Goal: Task Accomplishment & Management: Manage account settings

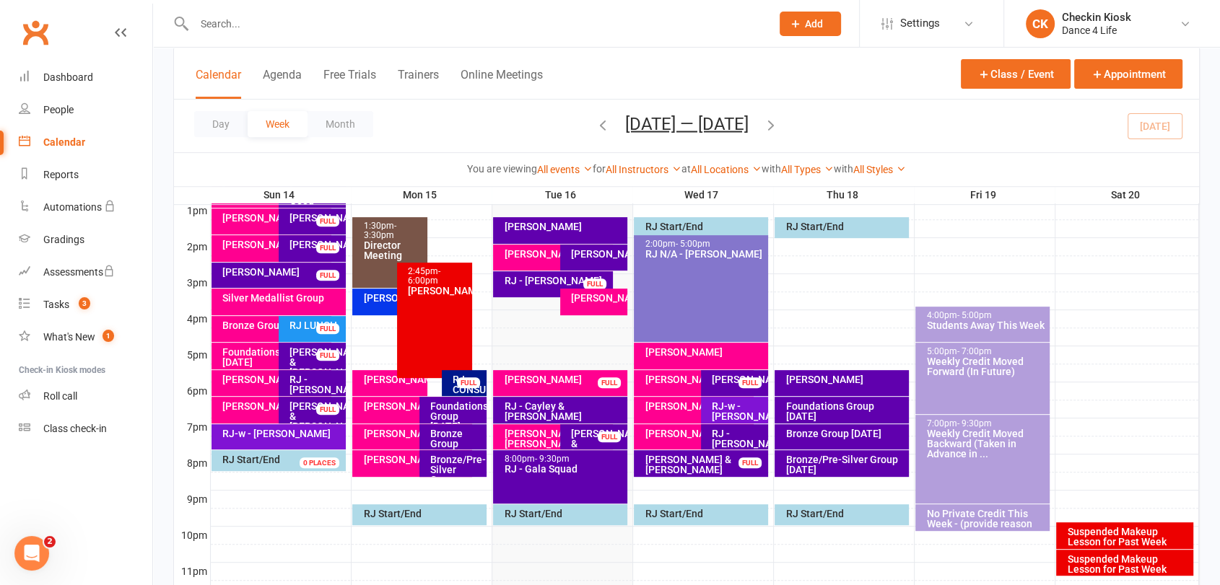
drag, startPoint x: 1164, startPoint y: 132, endPoint x: 1153, endPoint y: 131, distance: 11.6
click at [1164, 131] on div "Day Week Month [DATE] — [DATE] [DATE] Sun Mon Tue Wed Thu Fri Sat 31 01 02 03 0…" at bounding box center [686, 126] width 1025 height 53
click at [590, 475] on div "8:00pm - 9:30pm RJ - Gala Squad" at bounding box center [560, 476] width 134 height 53
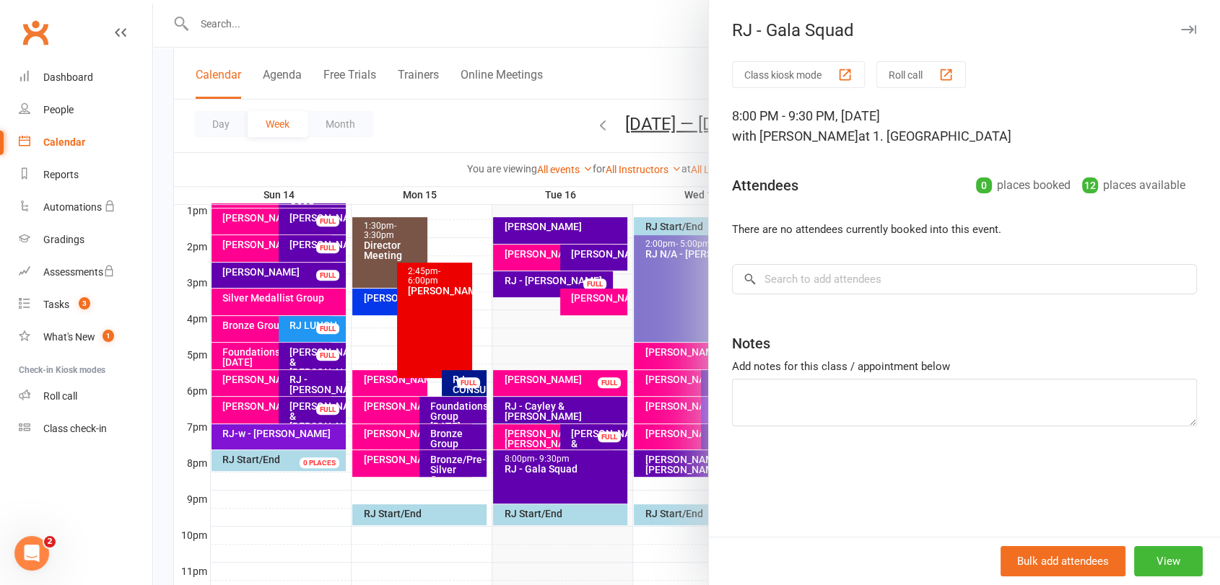
click at [583, 432] on div at bounding box center [686, 292] width 1067 height 585
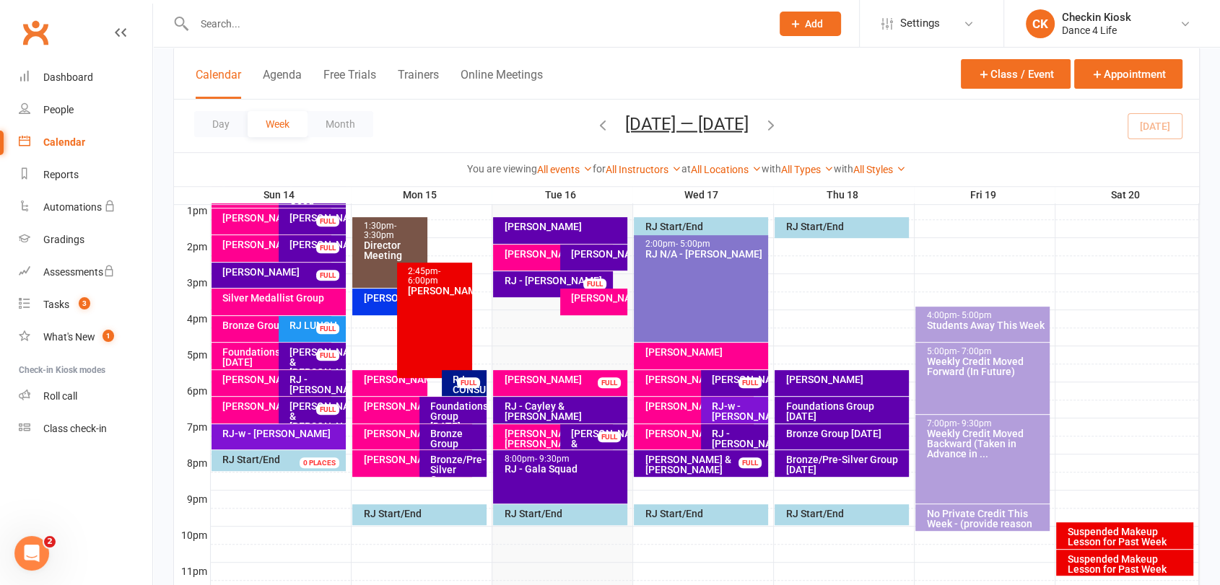
click at [583, 429] on div "[PERSON_NAME] & [PERSON_NAME]" at bounding box center [597, 444] width 54 height 30
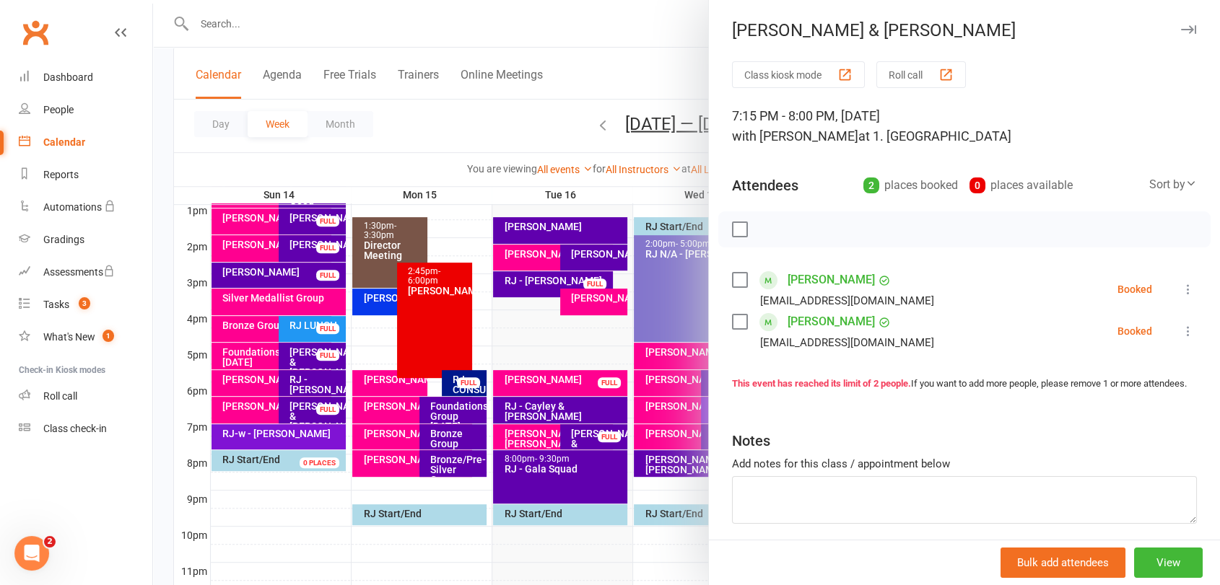
click at [583, 429] on div at bounding box center [686, 292] width 1067 height 585
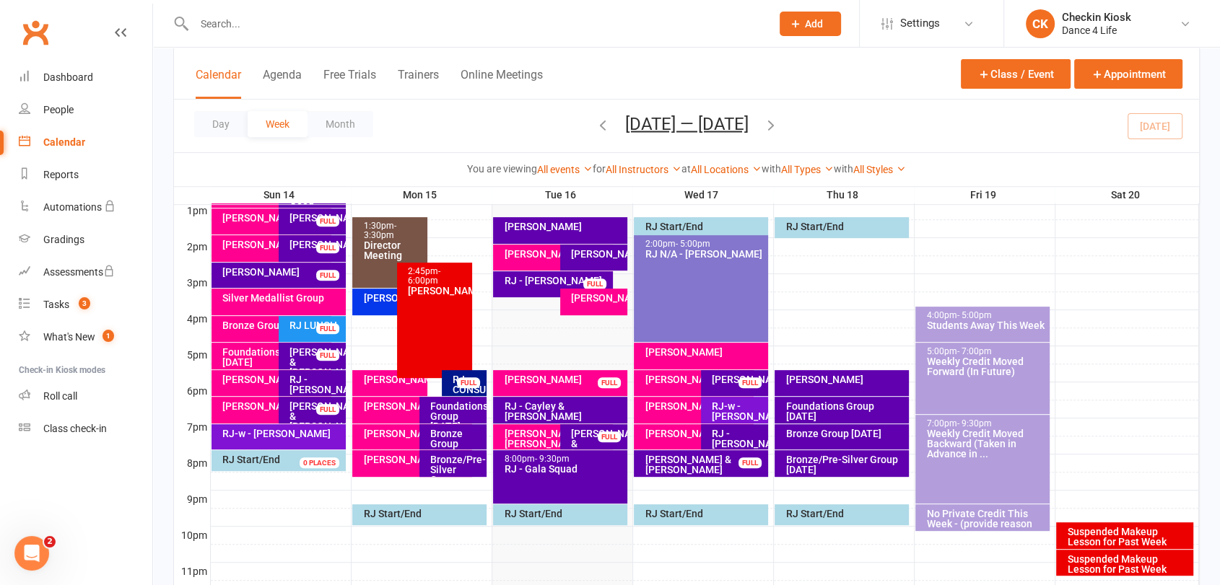
click at [579, 403] on div "RJ - Cayley & [PERSON_NAME]" at bounding box center [563, 411] width 121 height 20
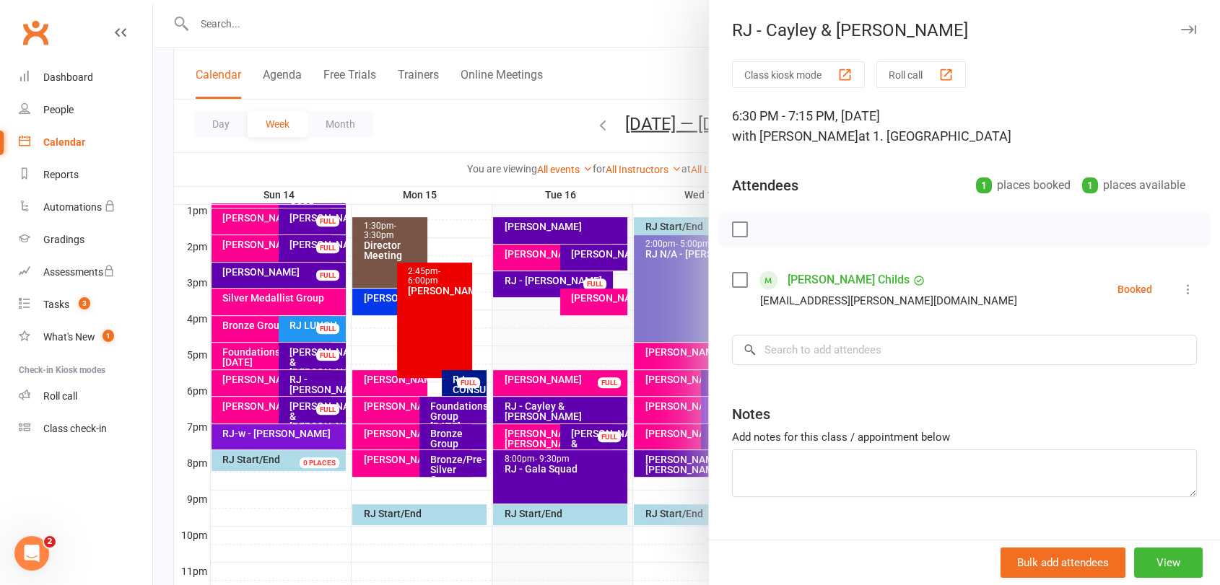
click at [579, 403] on div at bounding box center [686, 292] width 1067 height 585
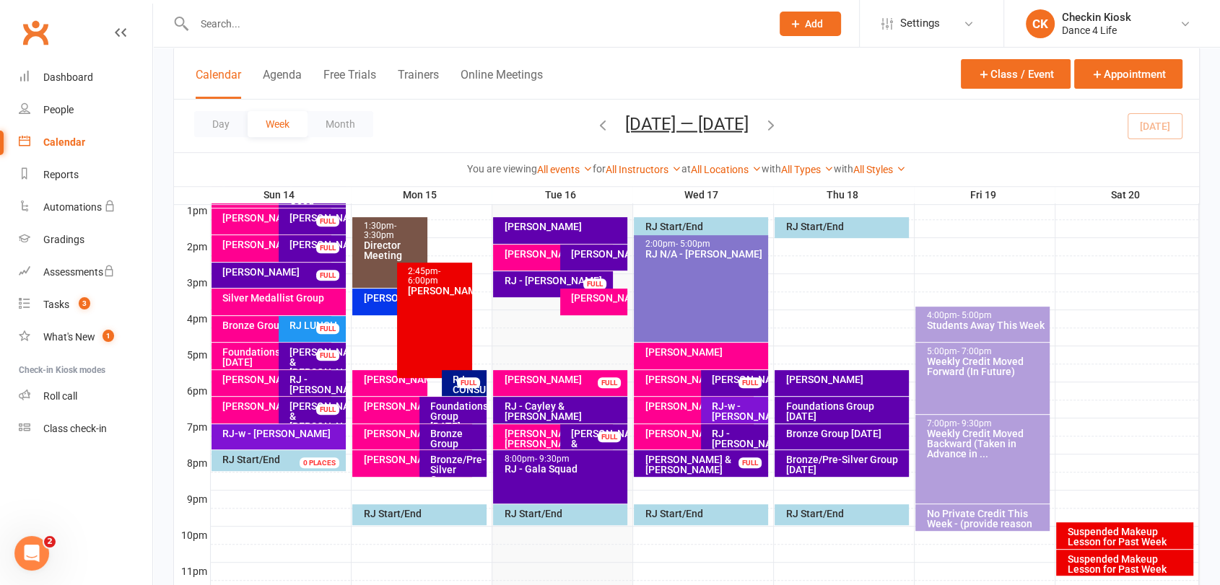
click at [601, 442] on div "[PERSON_NAME] & [PERSON_NAME]" at bounding box center [597, 444] width 54 height 30
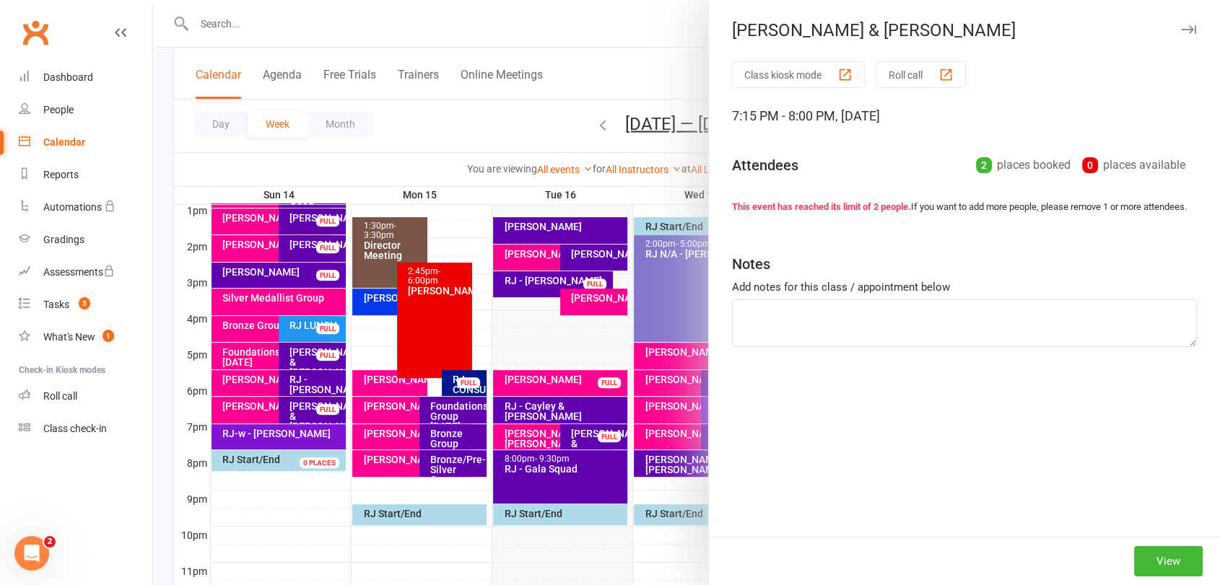
click at [601, 439] on div at bounding box center [686, 292] width 1067 height 585
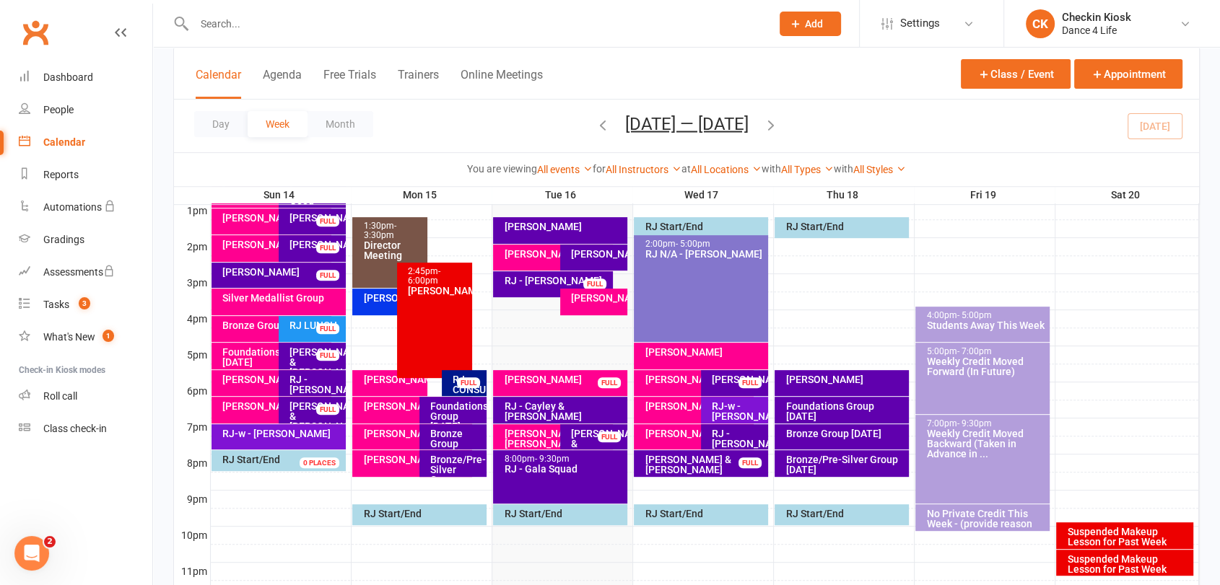
click at [520, 283] on div "RJ - [PERSON_NAME]" at bounding box center [556, 281] width 106 height 10
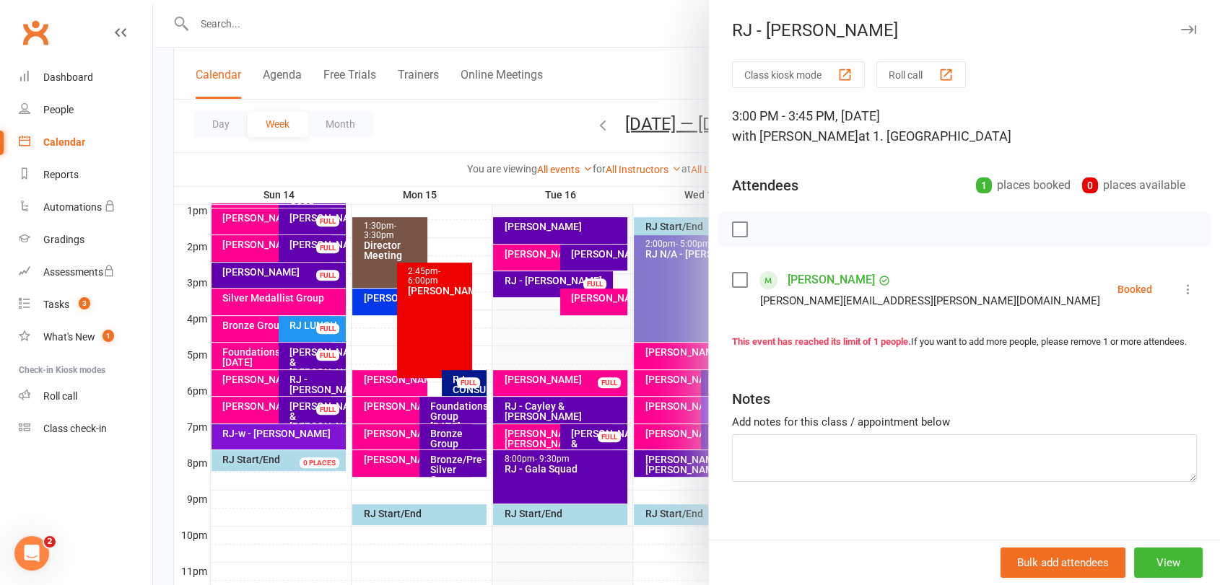
drag, startPoint x: 593, startPoint y: 256, endPoint x: 577, endPoint y: 240, distance: 23.0
click at [593, 256] on div at bounding box center [686, 292] width 1067 height 585
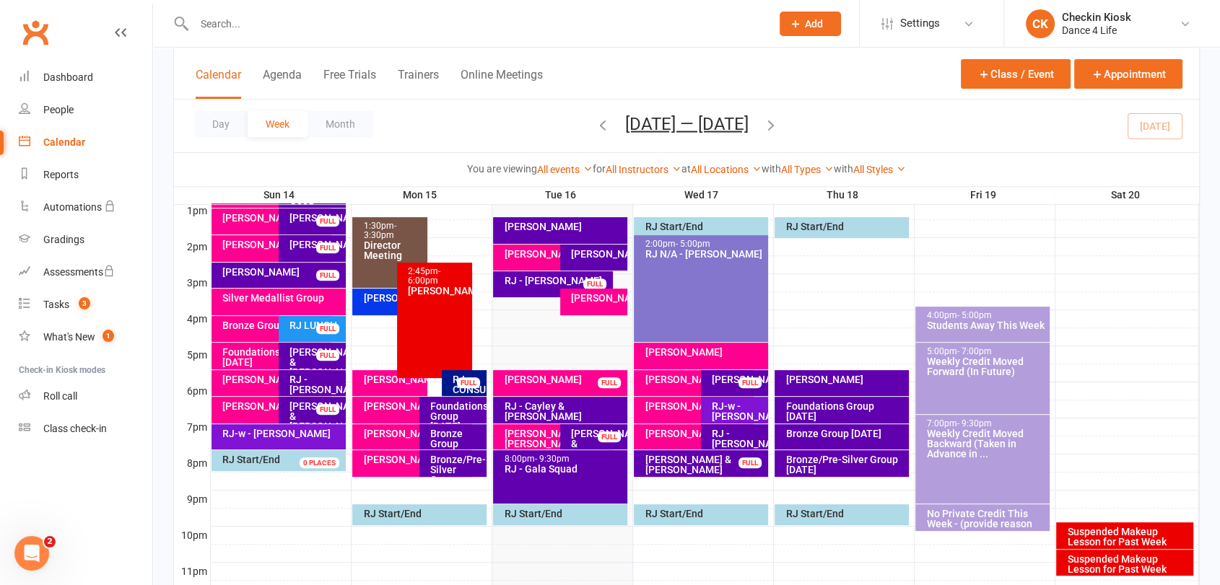
click at [564, 224] on div "[PERSON_NAME]" at bounding box center [563, 227] width 121 height 10
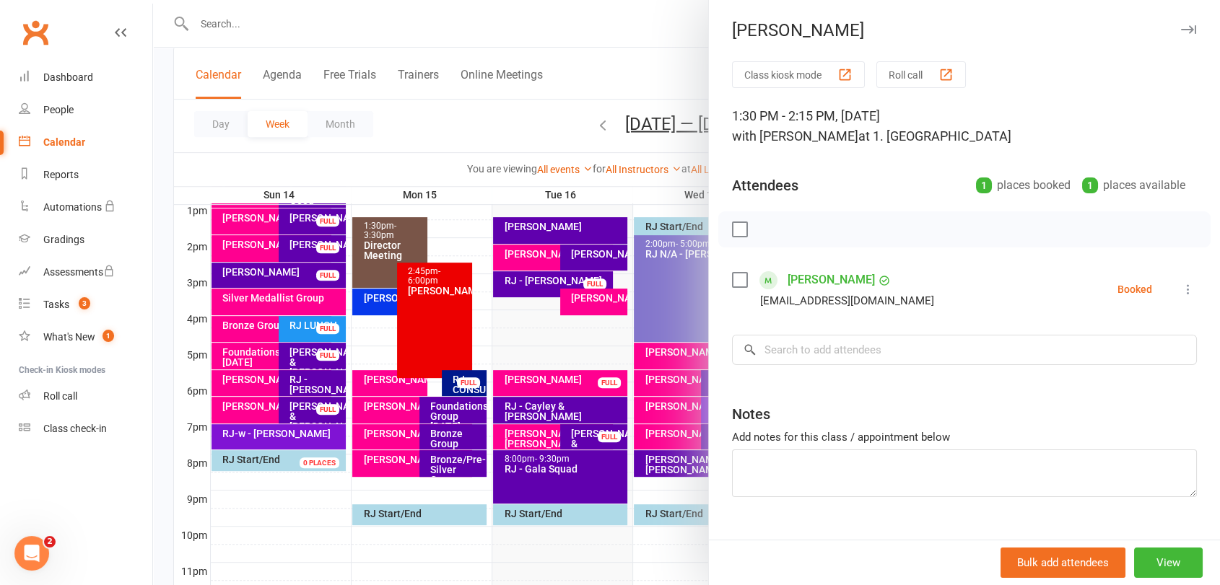
click at [562, 226] on div at bounding box center [686, 292] width 1067 height 585
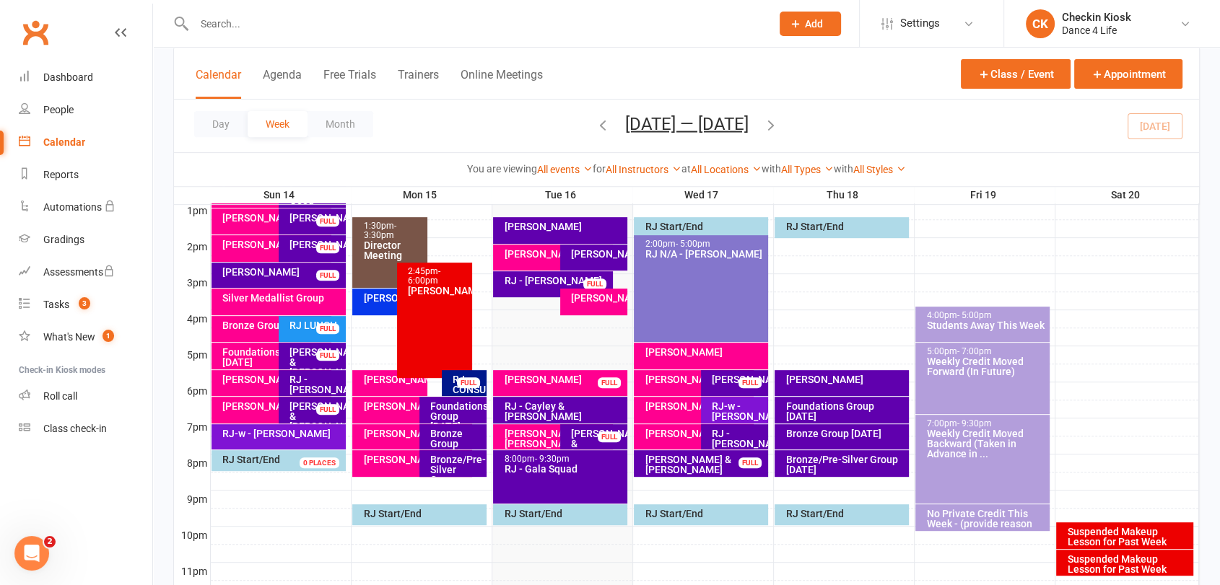
click at [582, 254] on div "[PERSON_NAME]" at bounding box center [597, 254] width 54 height 10
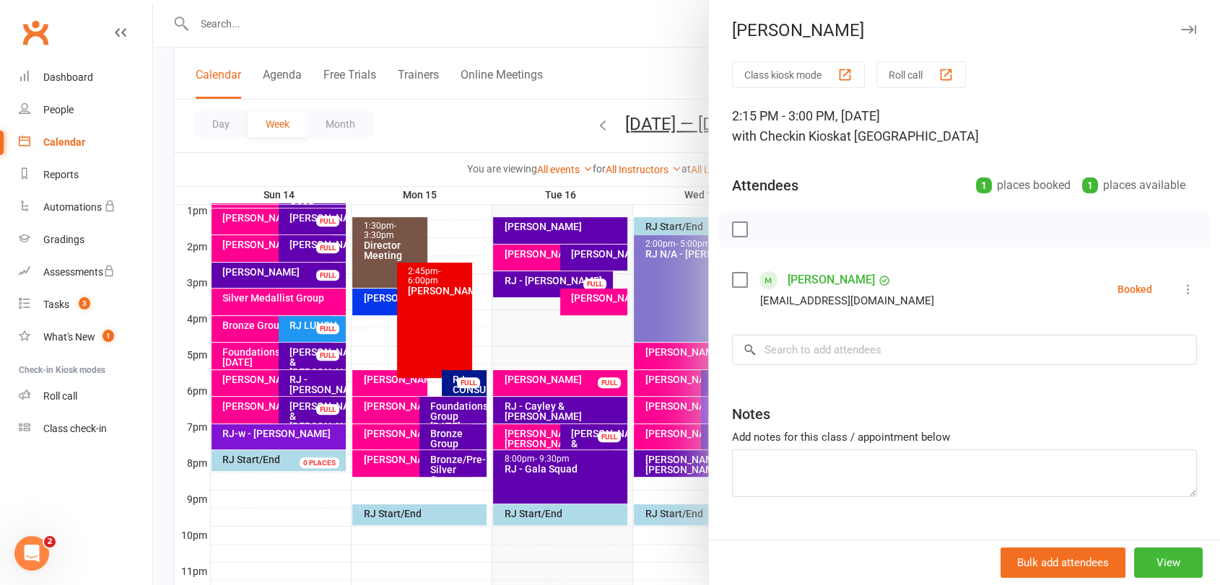
click at [534, 276] on div at bounding box center [686, 292] width 1067 height 585
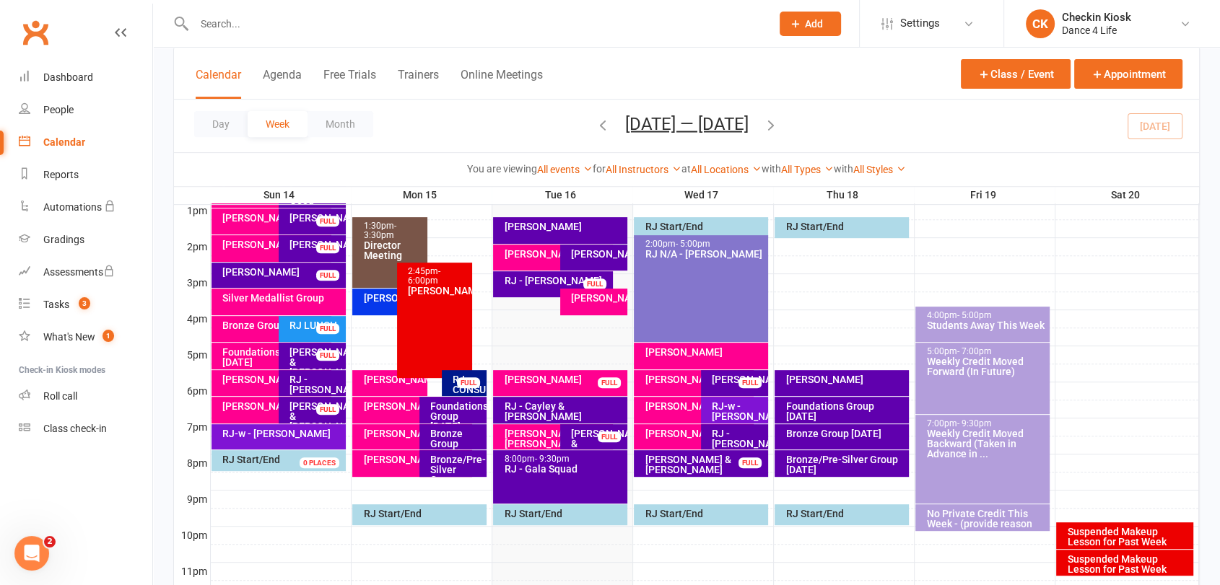
click at [533, 281] on div "RJ - [PERSON_NAME]" at bounding box center [556, 281] width 106 height 10
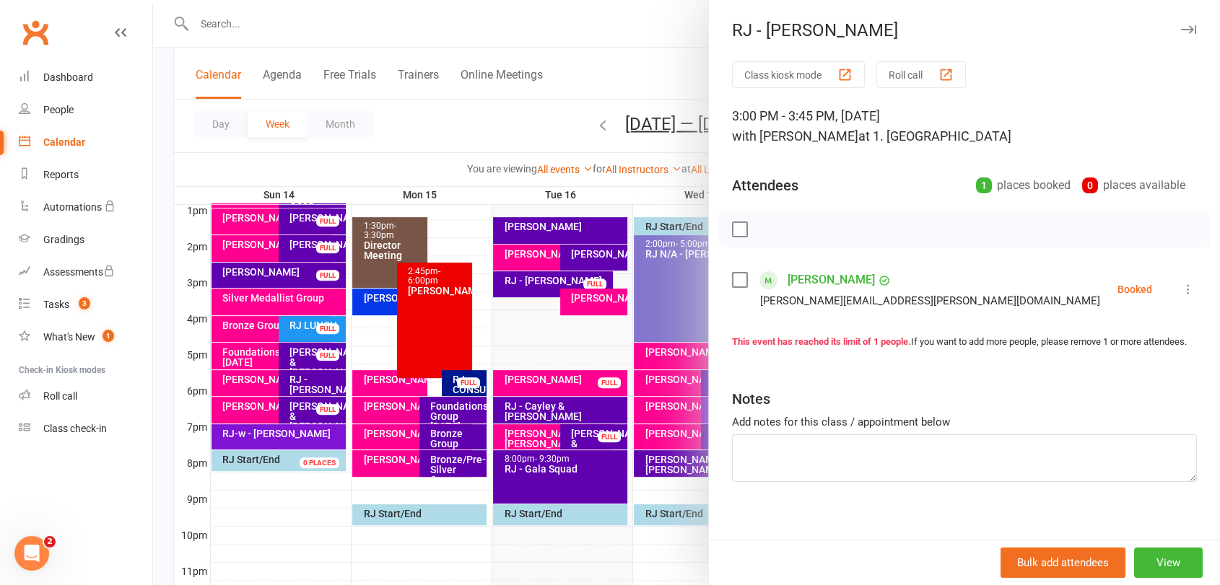
click at [566, 468] on div at bounding box center [686, 292] width 1067 height 585
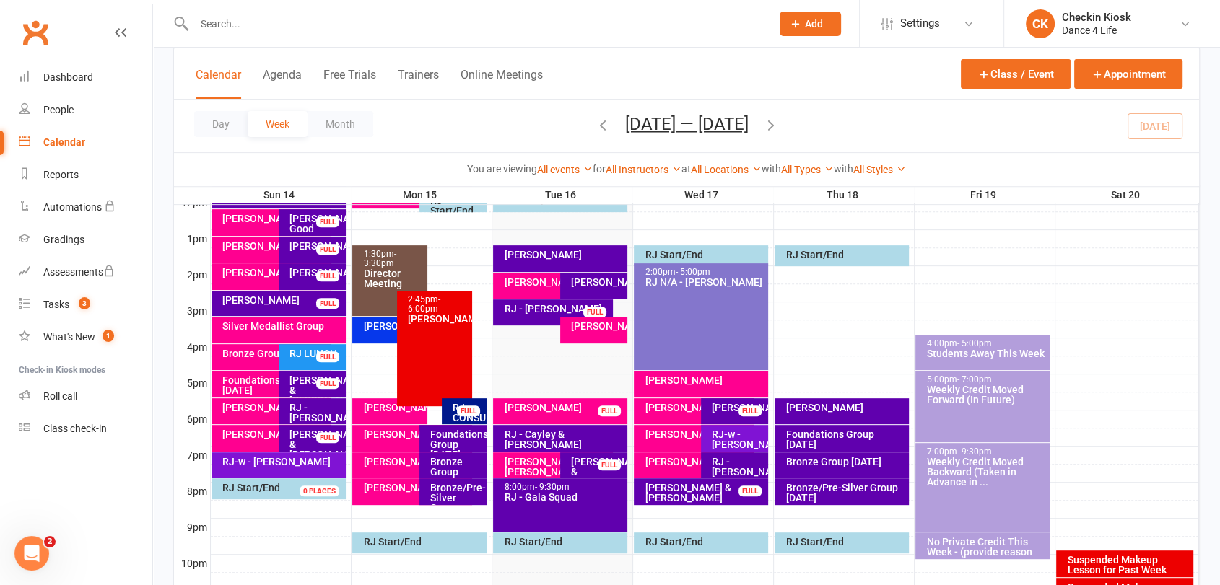
scroll to position [612, 0]
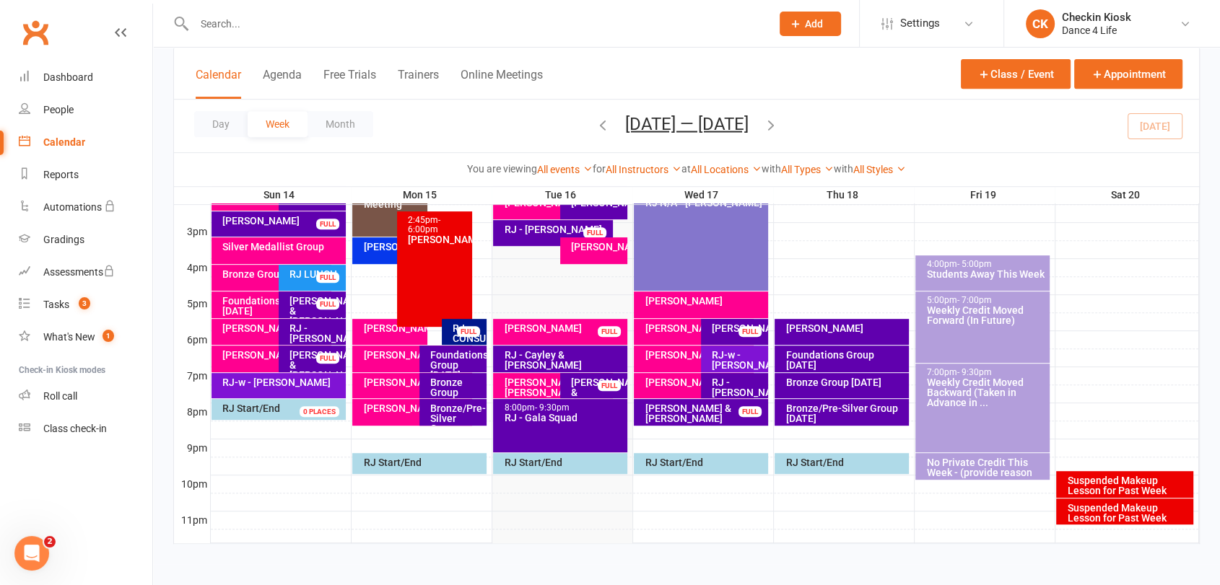
click at [567, 350] on div "RJ - Cayley & [PERSON_NAME]" at bounding box center [563, 360] width 121 height 20
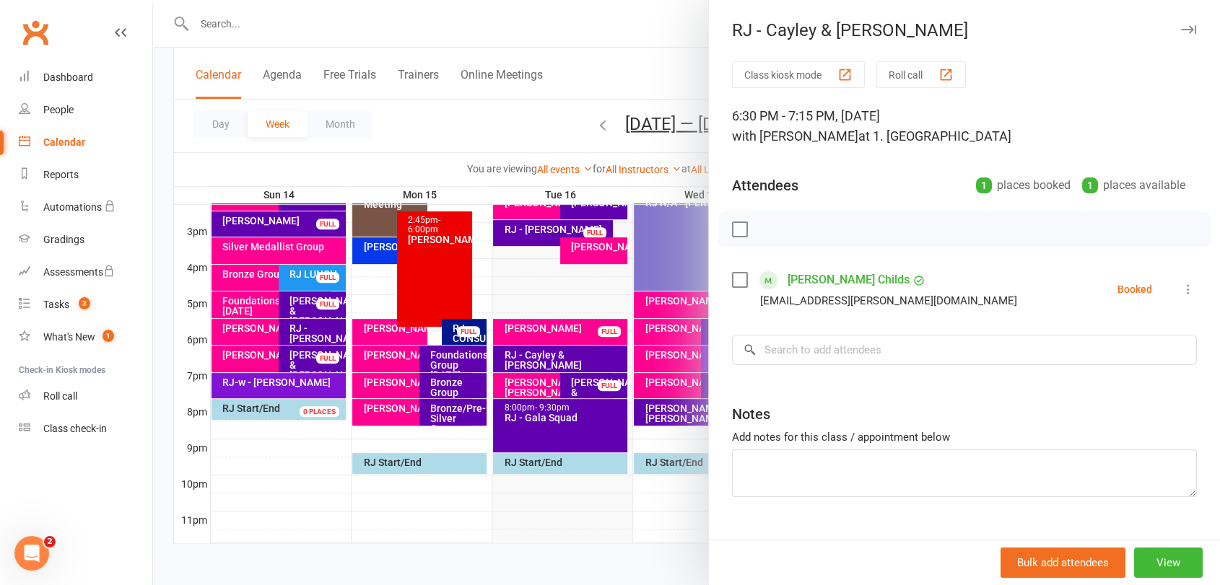
drag, startPoint x: 733, startPoint y: 228, endPoint x: 744, endPoint y: 227, distance: 10.9
click at [736, 227] on label at bounding box center [739, 229] width 14 height 14
click at [765, 232] on icon "button" at bounding box center [772, 230] width 16 height 16
drag, startPoint x: 601, startPoint y: 320, endPoint x: 583, endPoint y: 371, distance: 54.6
click at [601, 320] on div at bounding box center [686, 292] width 1067 height 585
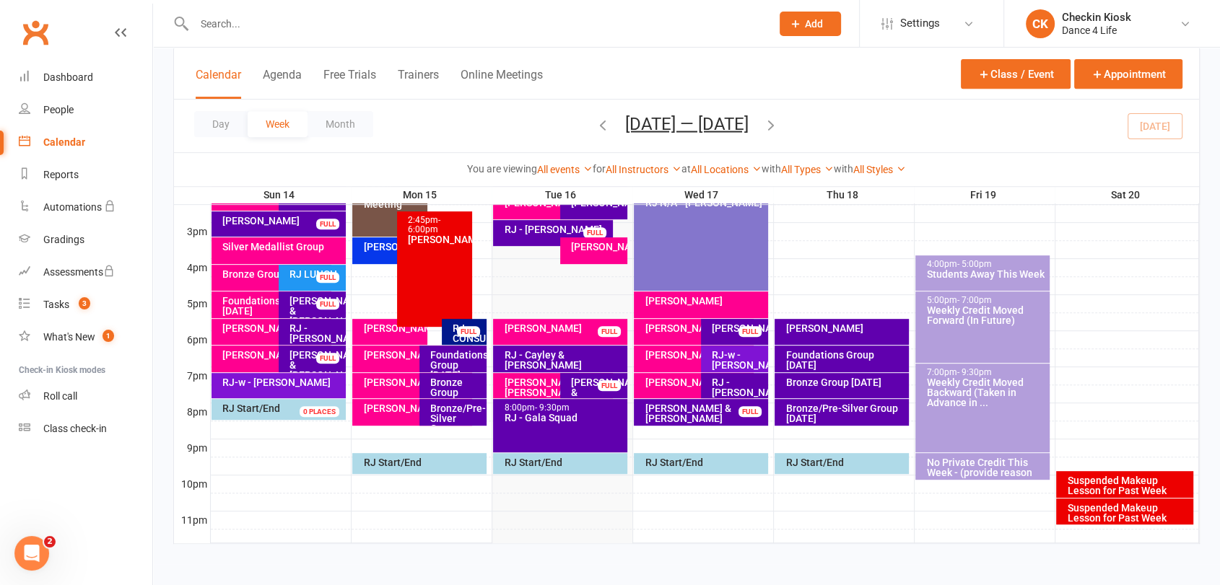
click at [590, 386] on div "[PERSON_NAME] & [PERSON_NAME]" at bounding box center [597, 393] width 54 height 30
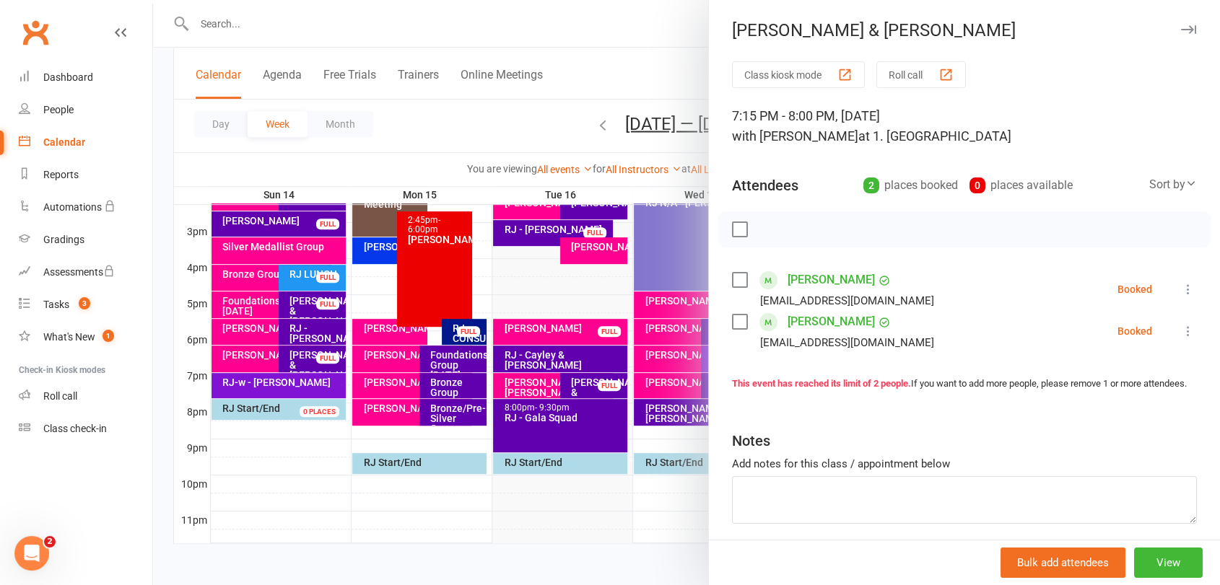
click at [739, 234] on label at bounding box center [739, 229] width 14 height 14
drag, startPoint x: 757, startPoint y: 233, endPoint x: 671, endPoint y: 90, distance: 166.7
click at [764, 232] on icon "button" at bounding box center [772, 230] width 16 height 16
click at [564, 380] on div at bounding box center [686, 292] width 1067 height 585
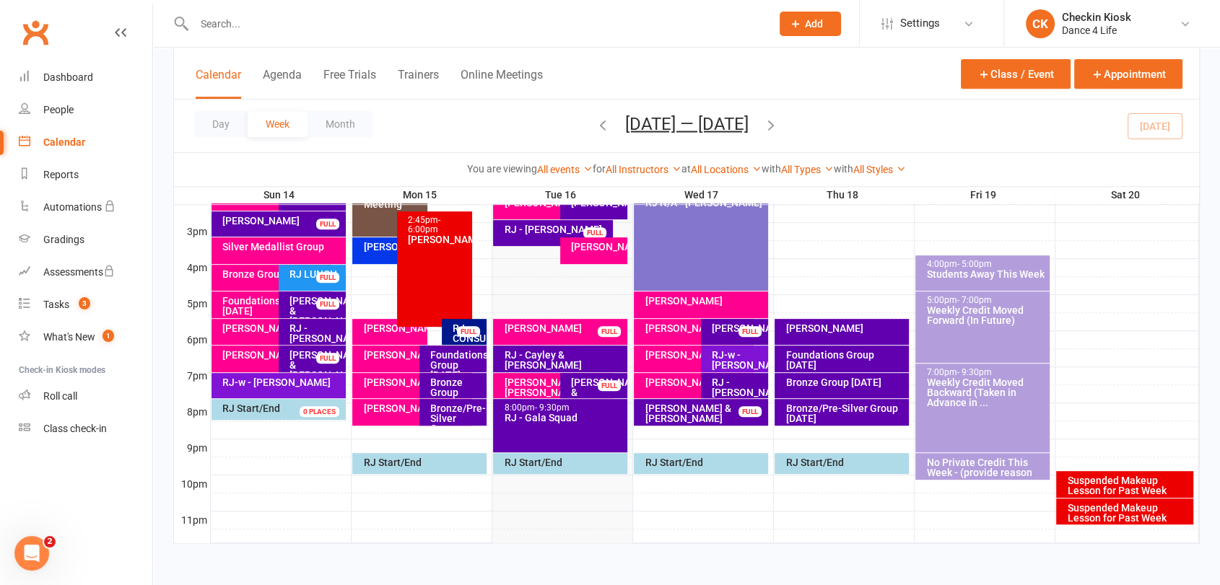
click at [576, 354] on div "RJ - Cayley & [PERSON_NAME]" at bounding box center [563, 360] width 121 height 20
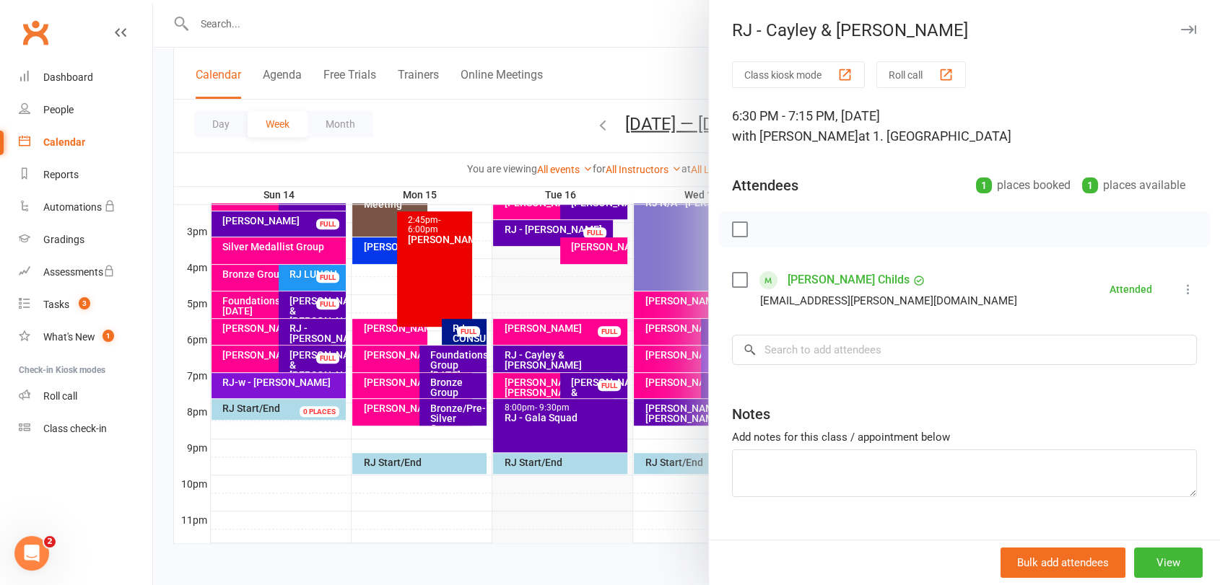
click at [595, 388] on div at bounding box center [686, 292] width 1067 height 585
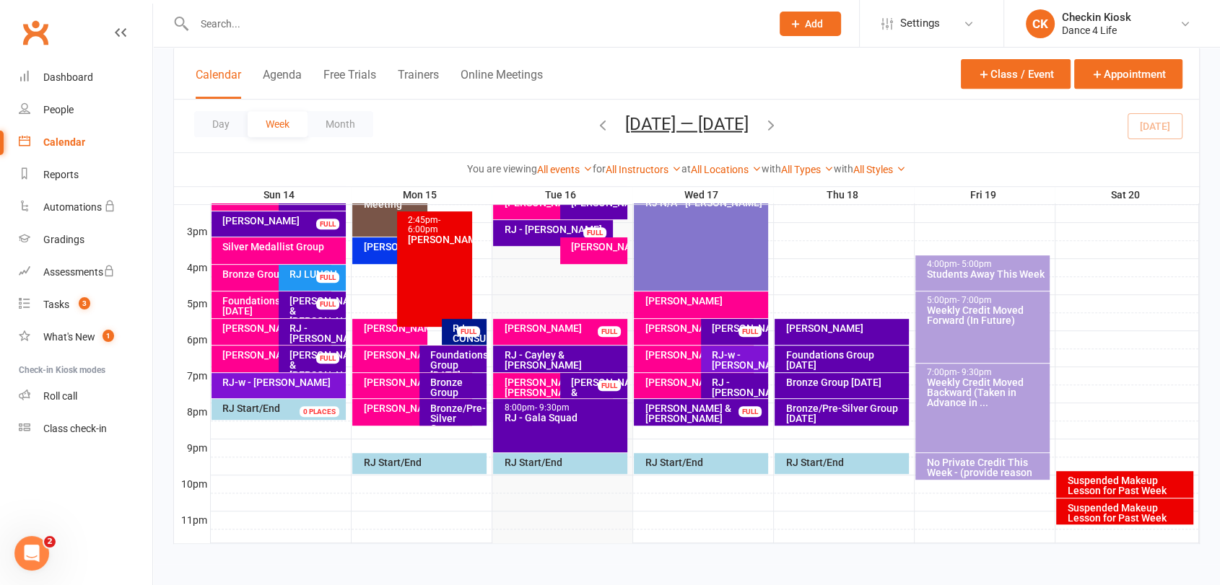
click at [599, 388] on div "FULL" at bounding box center [609, 385] width 23 height 11
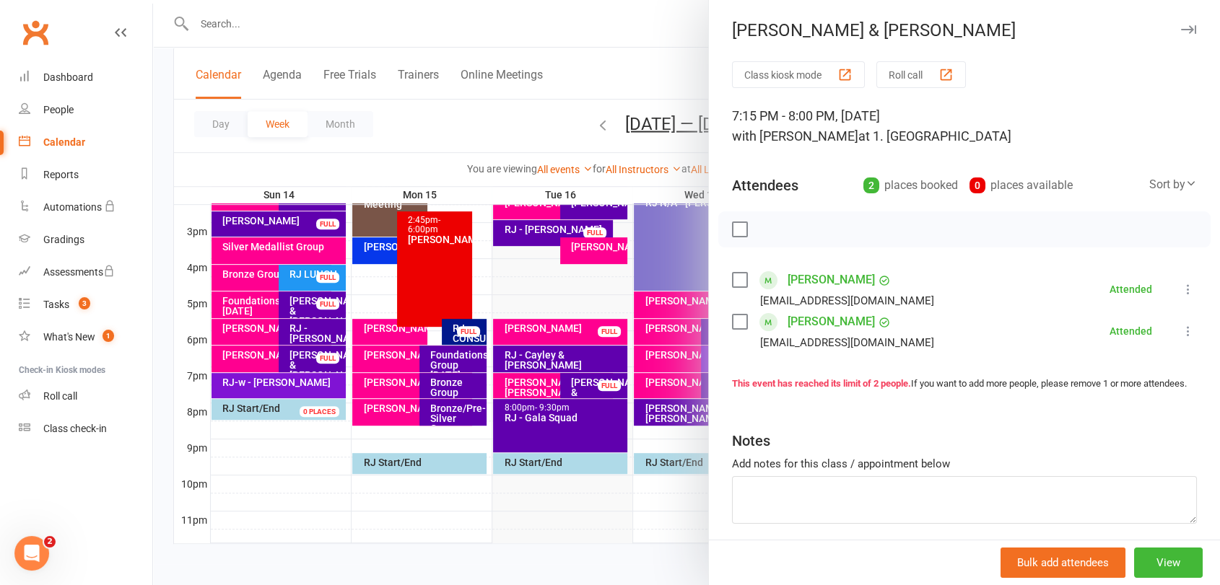
click at [599, 389] on div at bounding box center [686, 292] width 1067 height 585
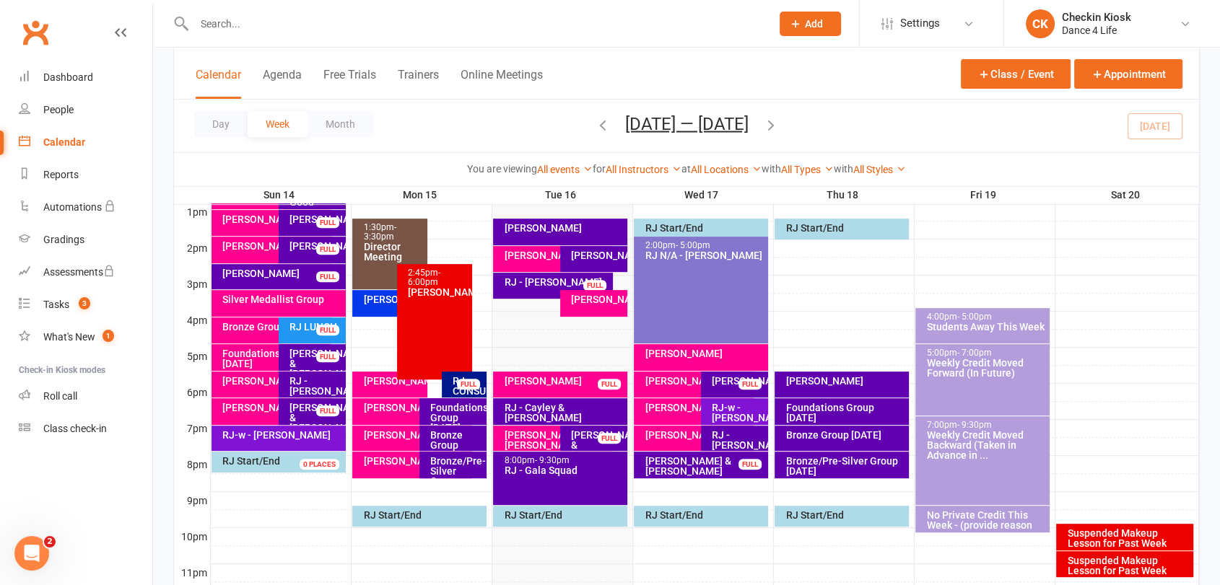
scroll to position [531, 0]
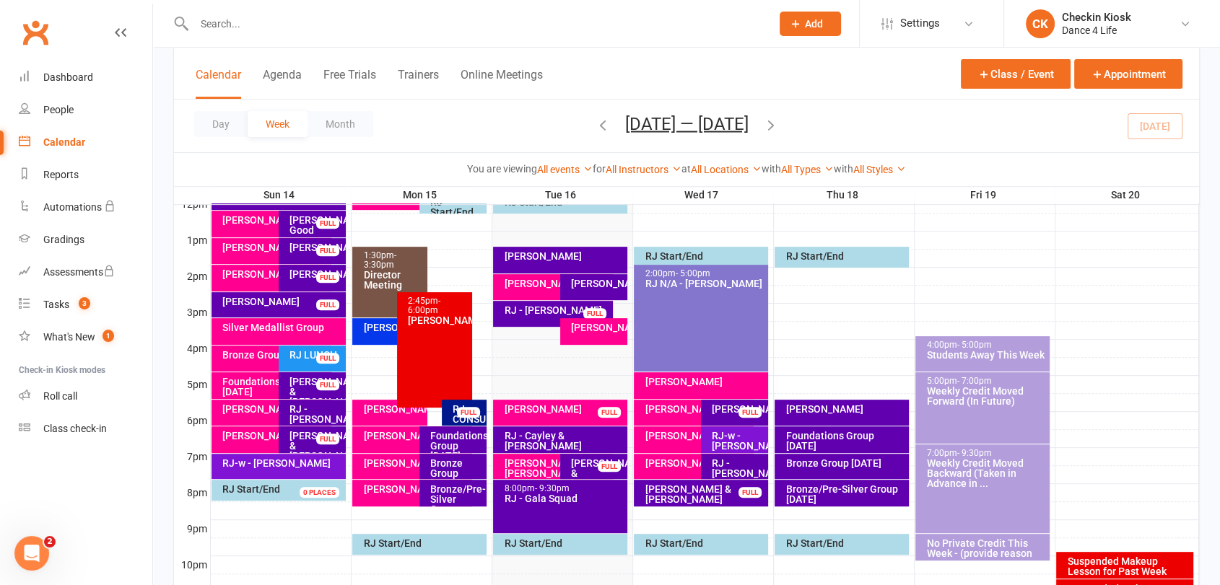
click at [532, 320] on div "RJ - [PERSON_NAME] FULL" at bounding box center [552, 314] width 119 height 26
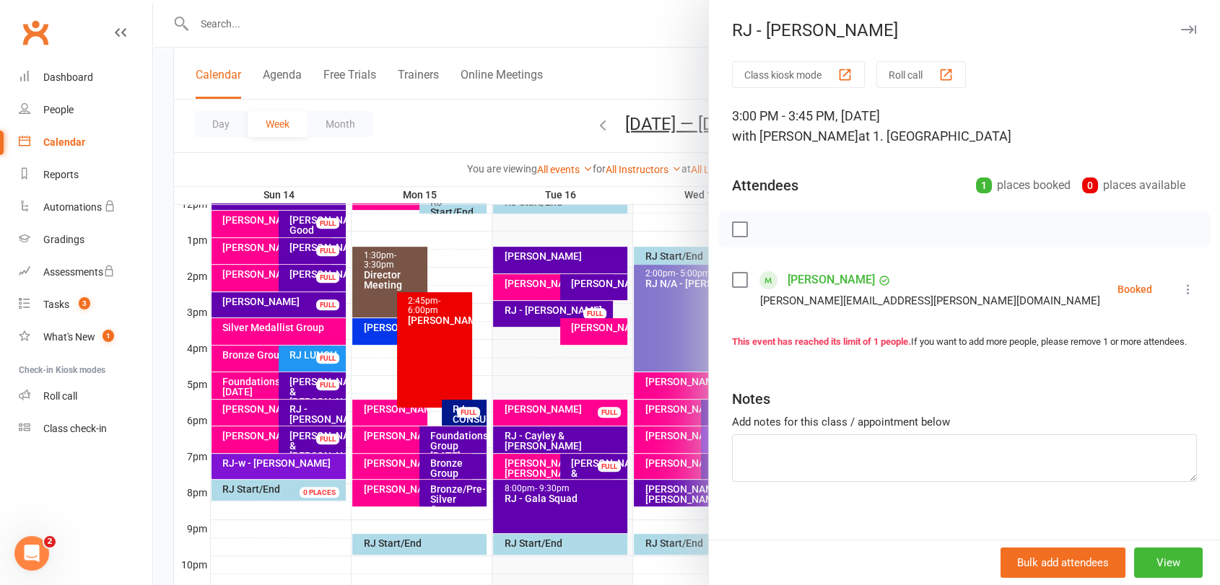
click at [733, 273] on label at bounding box center [739, 280] width 14 height 14
click at [764, 232] on icon "button" at bounding box center [772, 230] width 16 height 16
click at [604, 290] on div at bounding box center [686, 292] width 1067 height 585
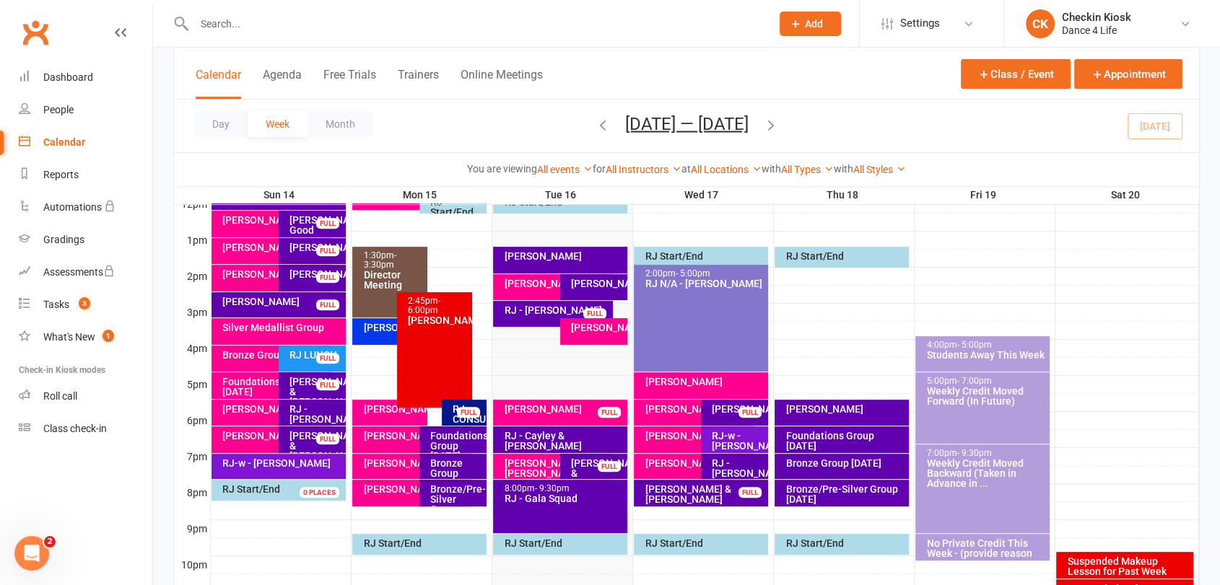
click at [604, 282] on div "[PERSON_NAME]" at bounding box center [597, 284] width 54 height 10
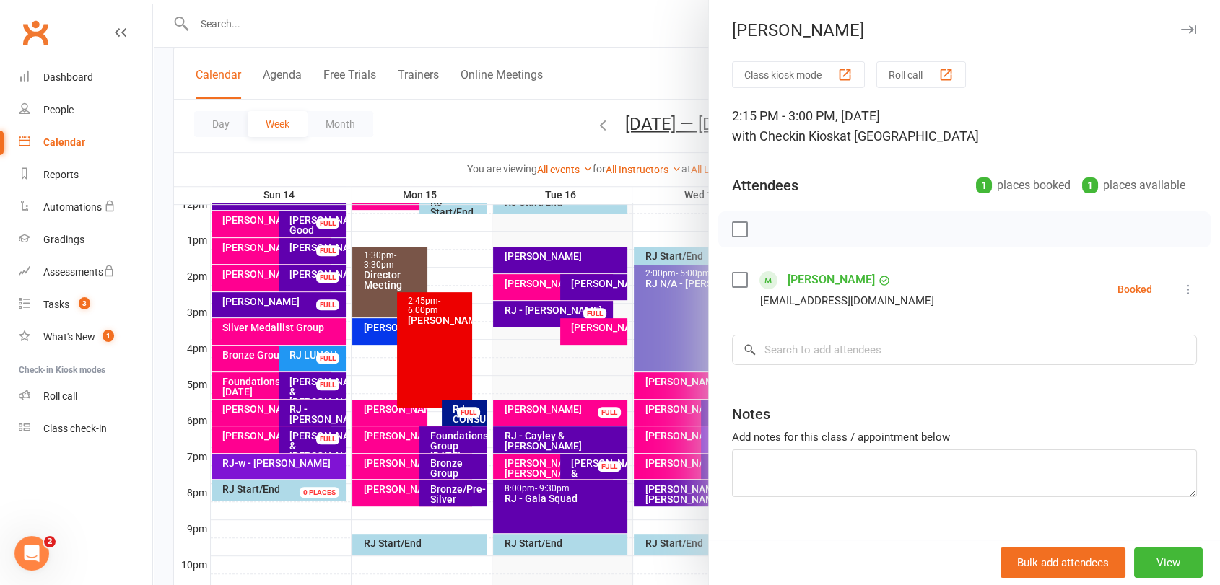
drag, startPoint x: 734, startPoint y: 234, endPoint x: 746, endPoint y: 229, distance: 13.3
click at [735, 233] on label at bounding box center [739, 229] width 14 height 14
click at [759, 228] on button "button" at bounding box center [771, 229] width 25 height 25
click at [583, 261] on div at bounding box center [686, 292] width 1067 height 585
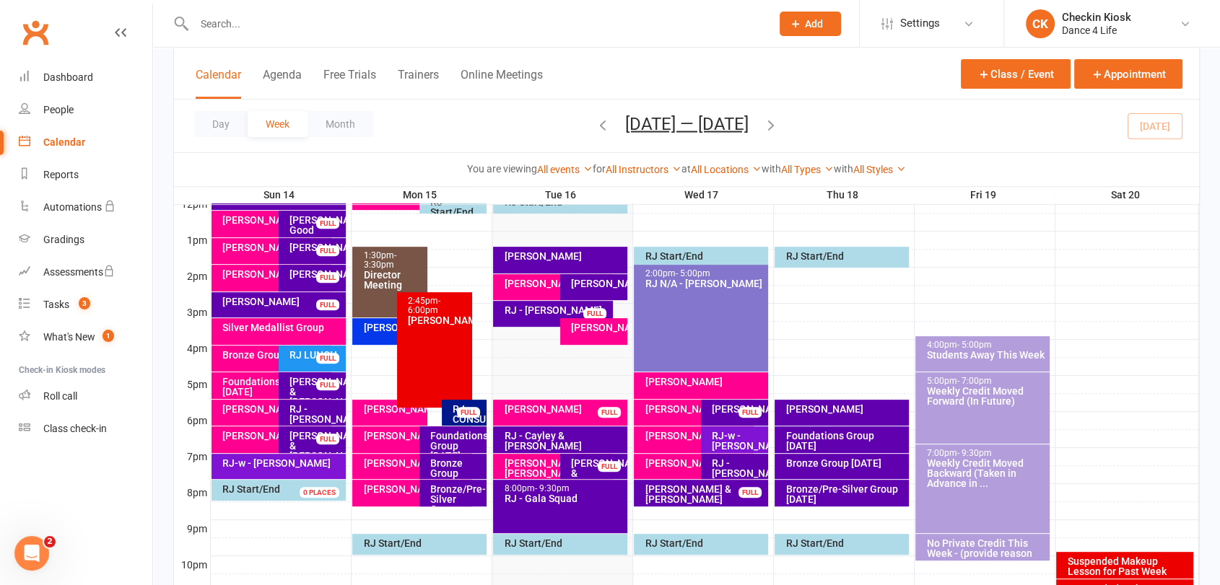
click at [580, 244] on div at bounding box center [705, 240] width 988 height 17
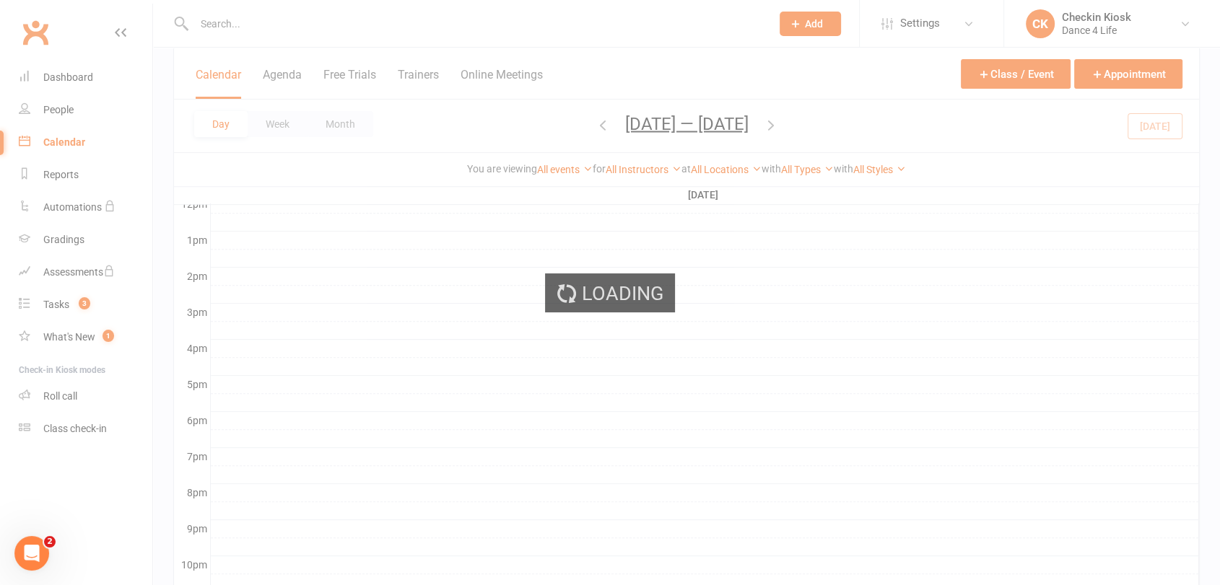
click at [589, 254] on div "Loading" at bounding box center [610, 292] width 1220 height 585
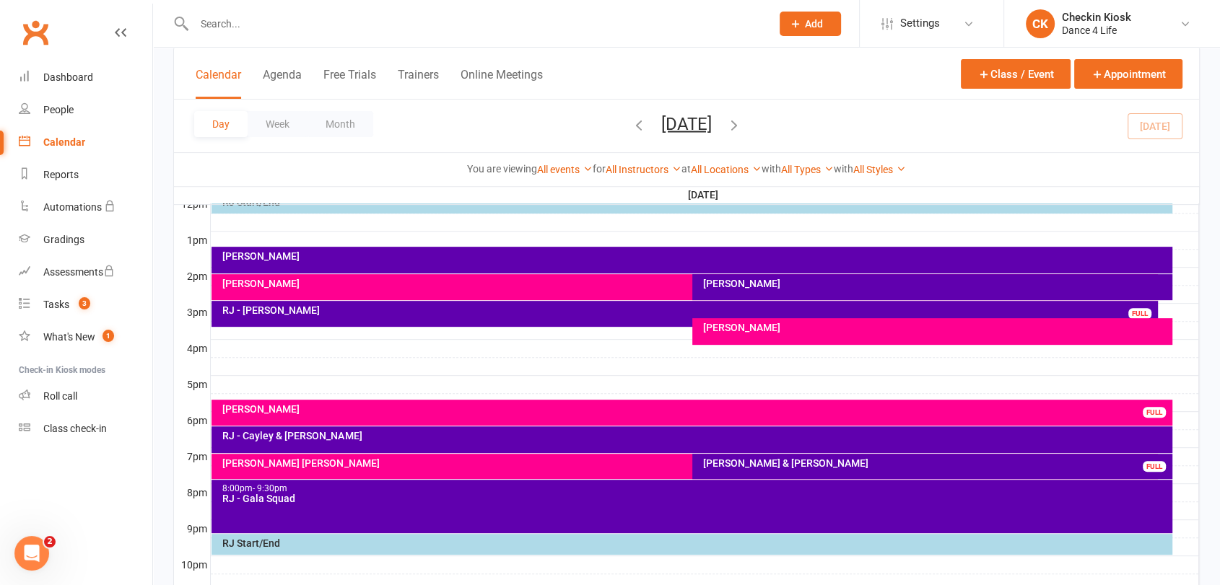
drag, startPoint x: 276, startPoint y: 115, endPoint x: 305, endPoint y: 127, distance: 31.4
click at [277, 116] on button "Week" at bounding box center [278, 124] width 60 height 26
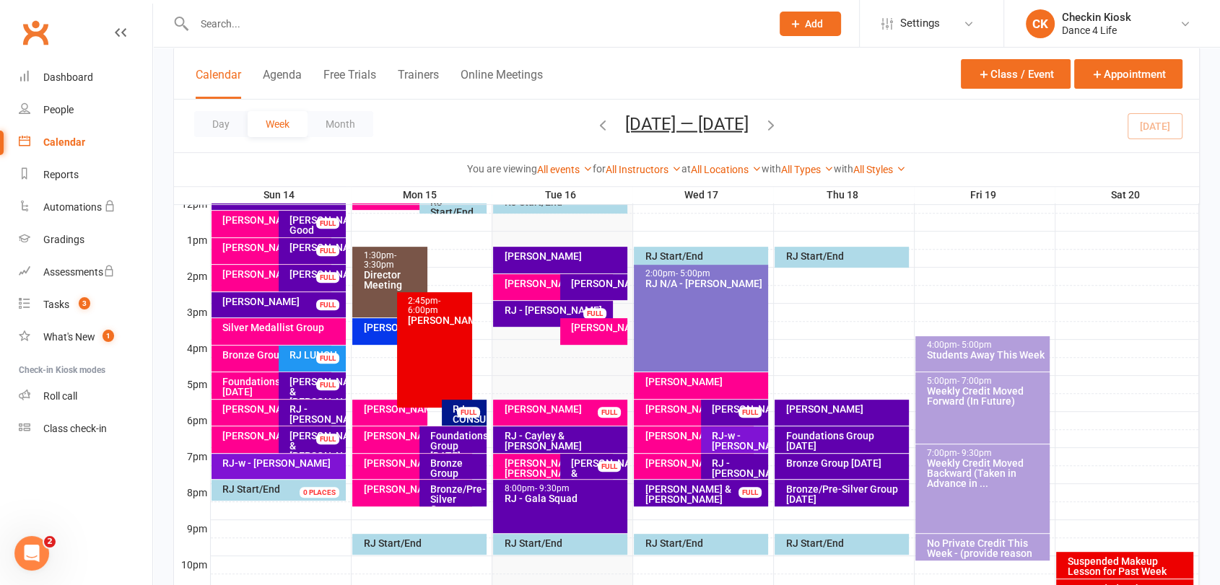
click at [585, 251] on div "[PERSON_NAME]" at bounding box center [563, 256] width 121 height 10
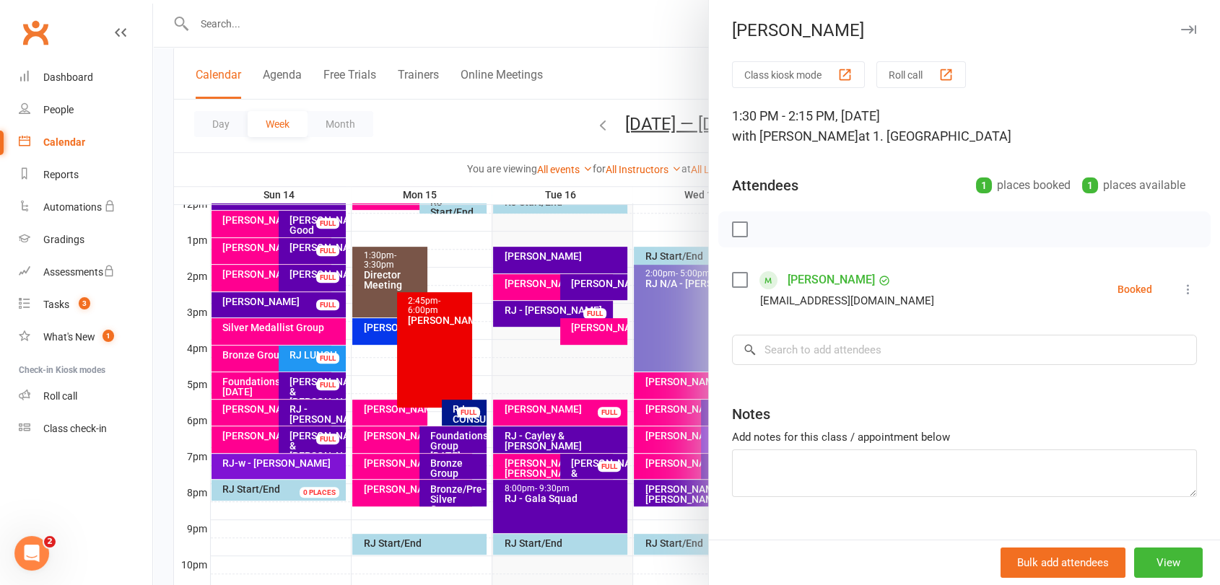
click at [732, 274] on label at bounding box center [739, 280] width 14 height 14
click at [767, 232] on icon "button" at bounding box center [772, 230] width 16 height 16
click at [474, 450] on div at bounding box center [686, 292] width 1067 height 585
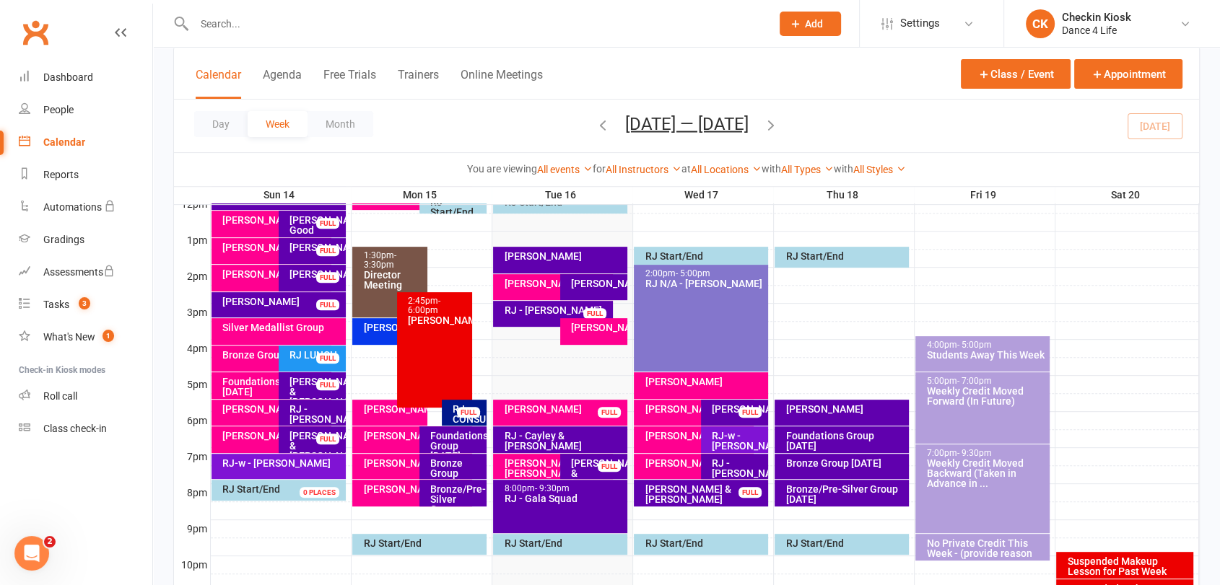
click at [451, 497] on div "Bronze/Pre-Silver Group [DATE]" at bounding box center [456, 504] width 54 height 40
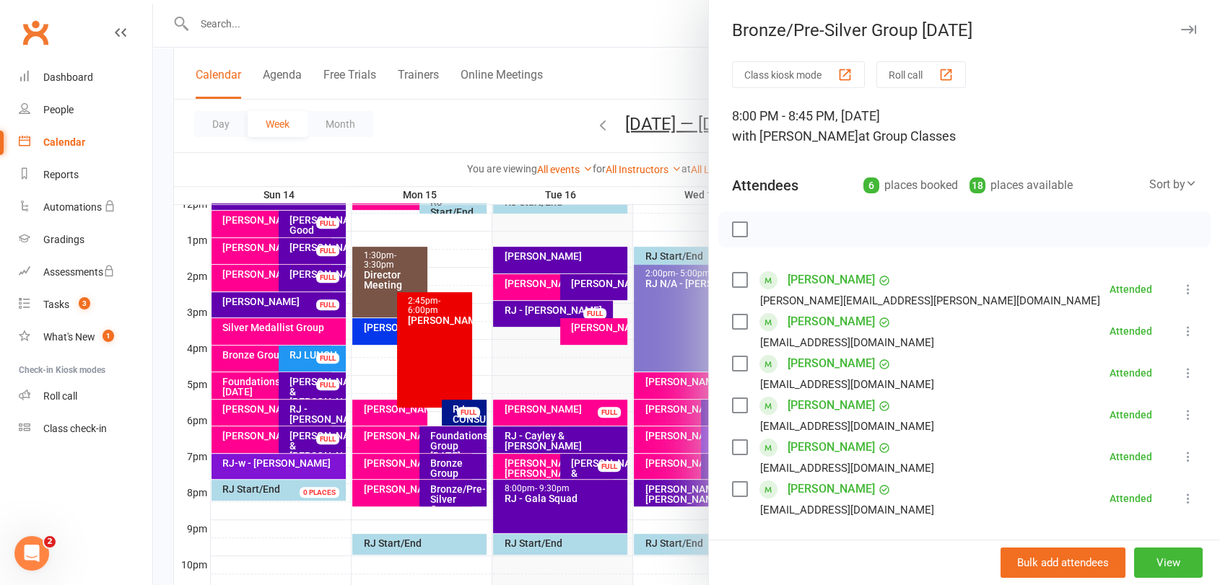
click at [494, 445] on div at bounding box center [686, 292] width 1067 height 585
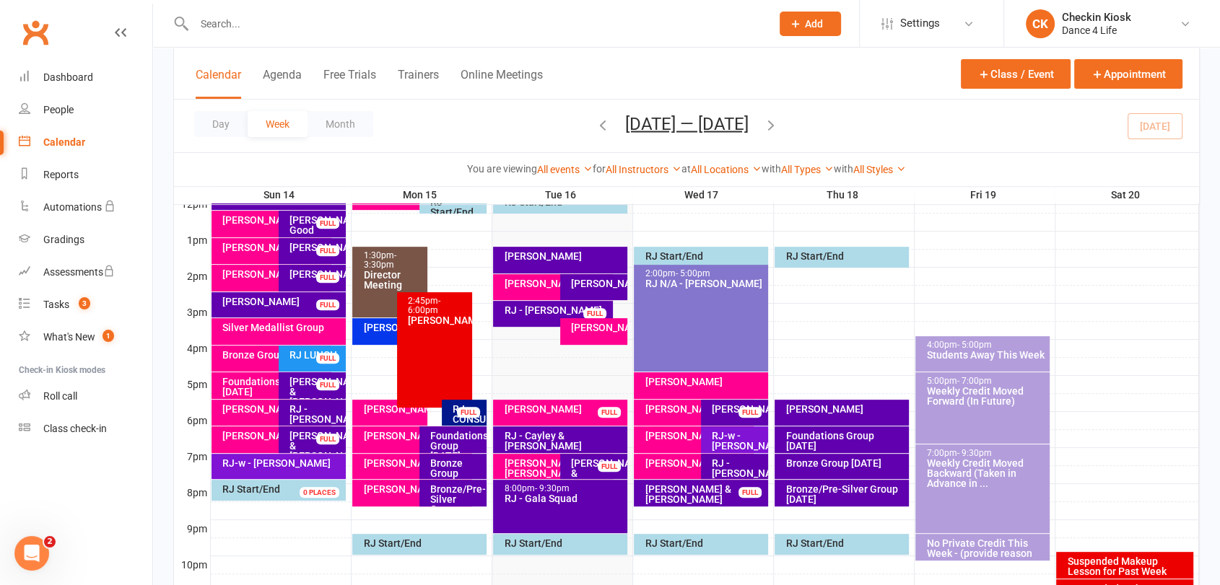
click at [456, 468] on div "Bronze Group [DATE]" at bounding box center [456, 473] width 54 height 30
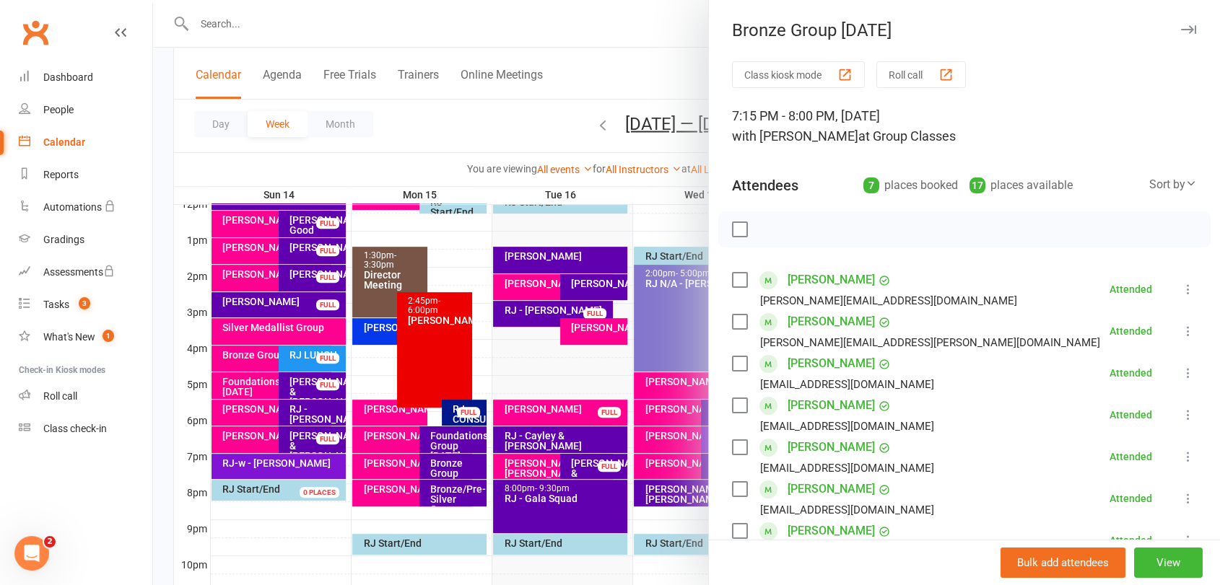
click at [450, 466] on div at bounding box center [686, 292] width 1067 height 585
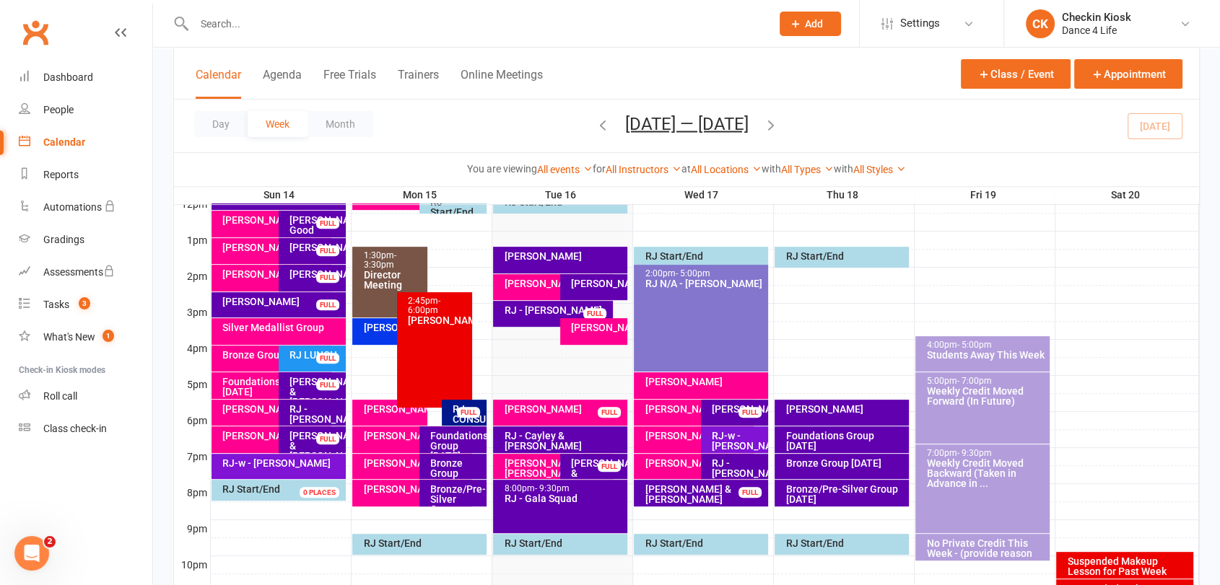
click at [448, 435] on div "Foundations Group [DATE]" at bounding box center [456, 446] width 54 height 30
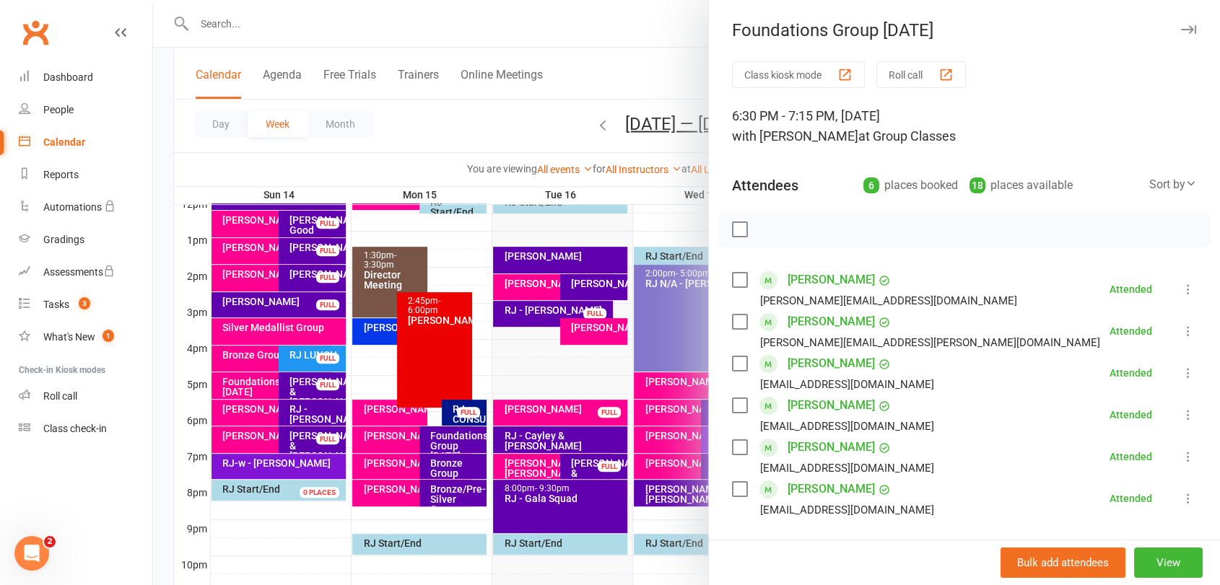
click at [448, 435] on div at bounding box center [686, 292] width 1067 height 585
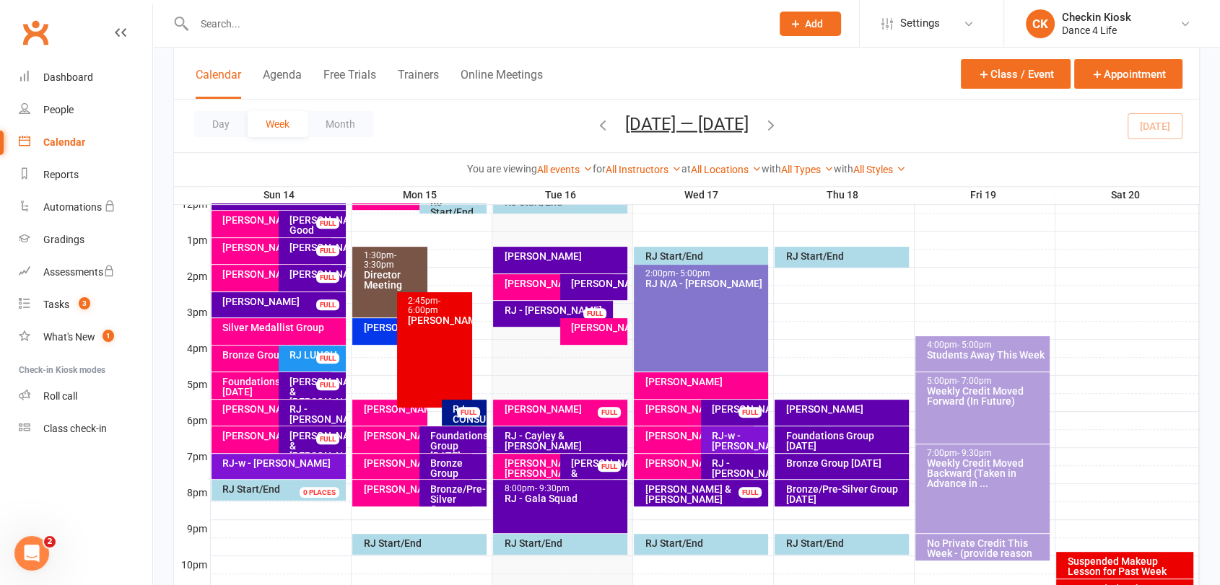
click at [462, 407] on div "FULL" at bounding box center [468, 412] width 23 height 11
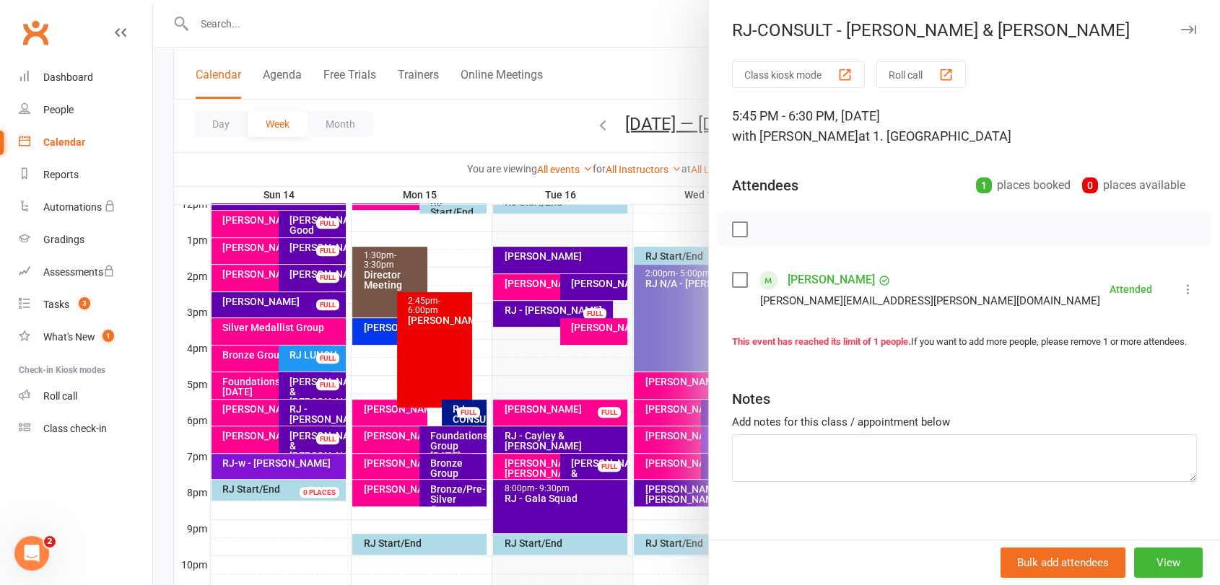
click at [462, 406] on div at bounding box center [686, 292] width 1067 height 585
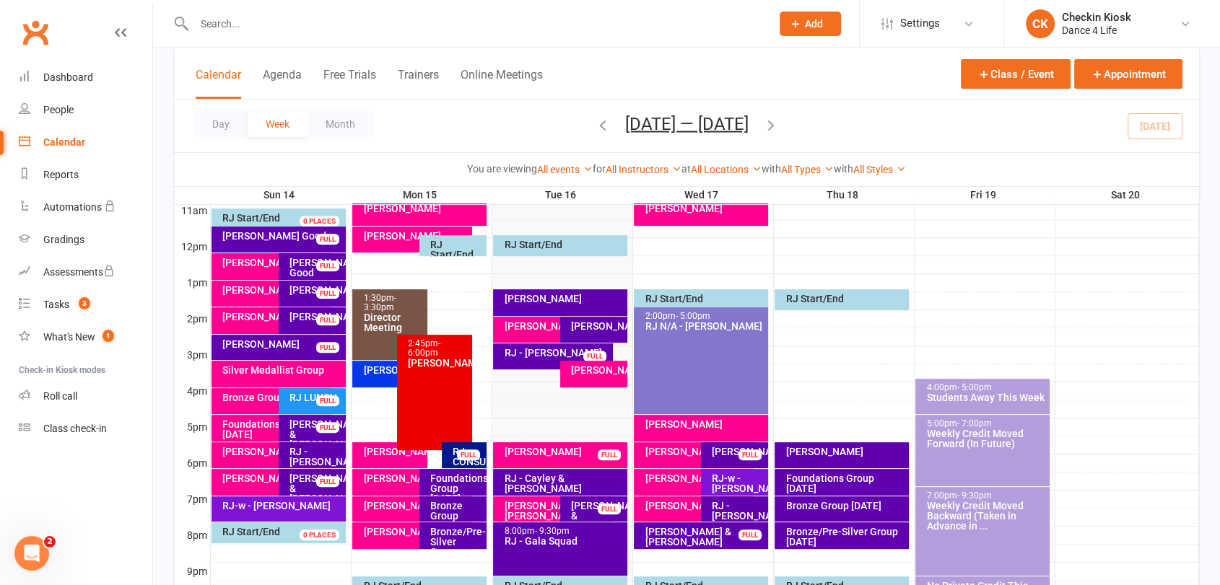
scroll to position [451, 0]
